Goal: Transaction & Acquisition: Purchase product/service

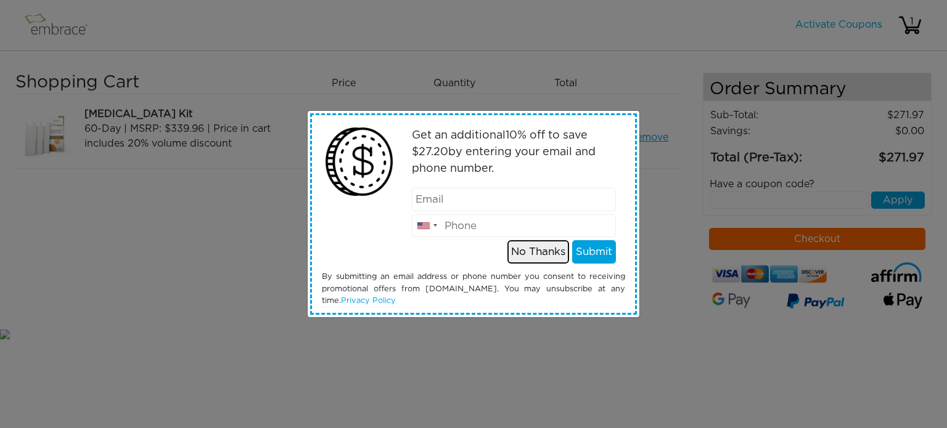
click at [526, 251] on button "No Thanks" at bounding box center [538, 251] width 62 height 23
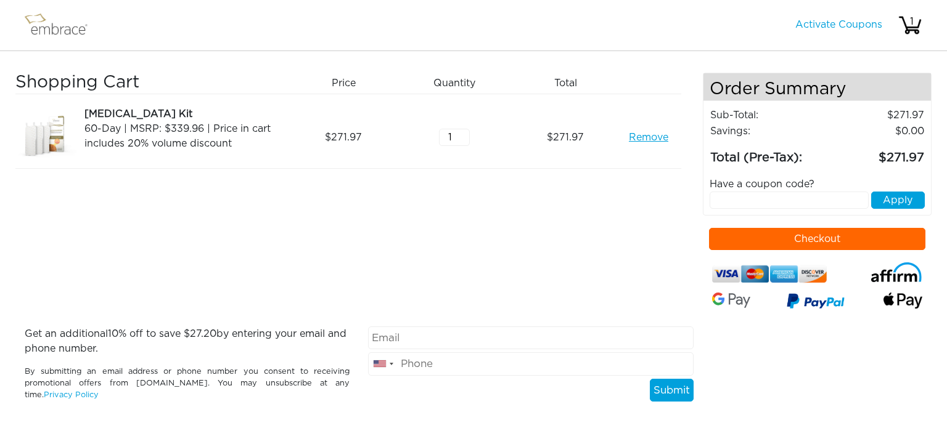
click at [816, 242] on button "Checkout" at bounding box center [817, 239] width 217 height 22
click at [649, 136] on link "Remove" at bounding box center [648, 137] width 39 height 15
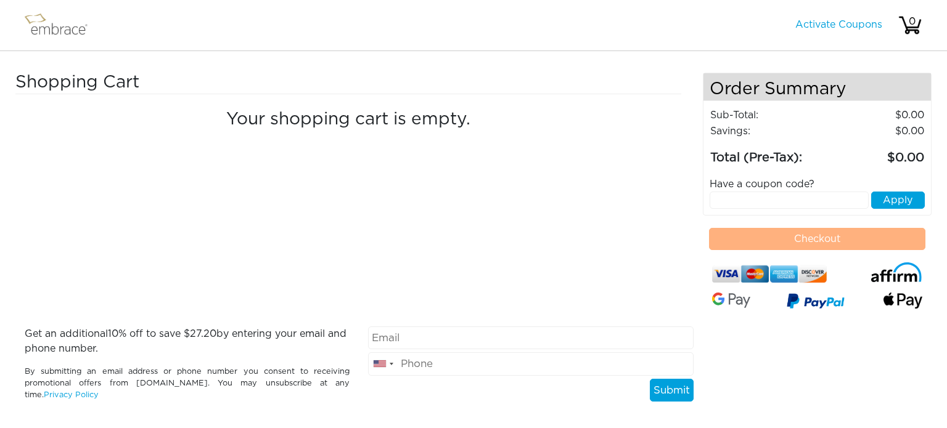
click at [72, 32] on img at bounding box center [62, 25] width 80 height 31
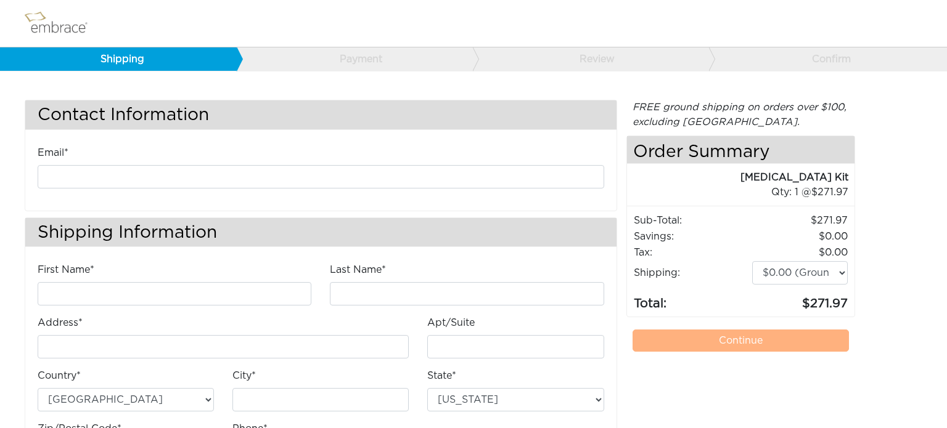
scroll to position [72, 0]
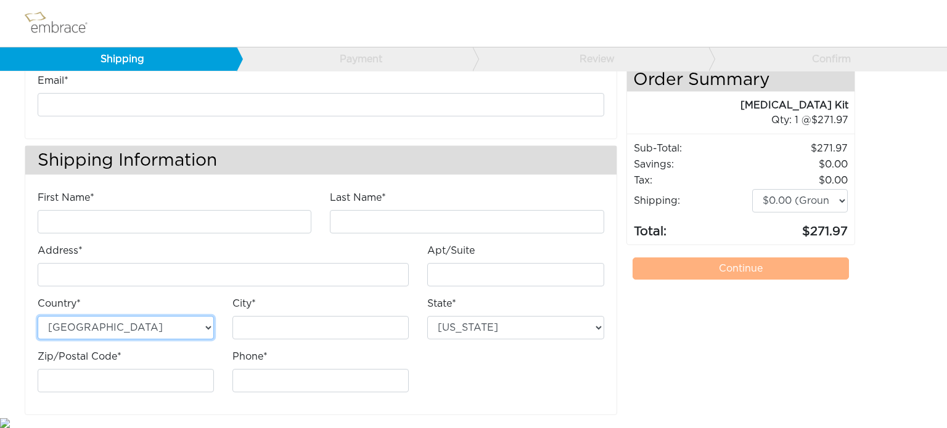
click at [208, 327] on select "Australia United States" at bounding box center [126, 327] width 176 height 23
click at [207, 330] on select "Australia United States" at bounding box center [126, 327] width 176 height 23
